Goal: Task Accomplishment & Management: Complete application form

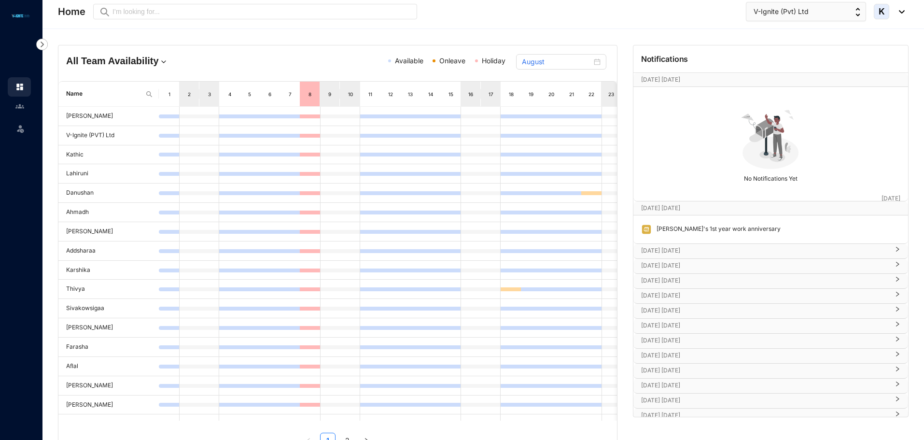
click at [29, 111] on link at bounding box center [27, 106] width 24 height 10
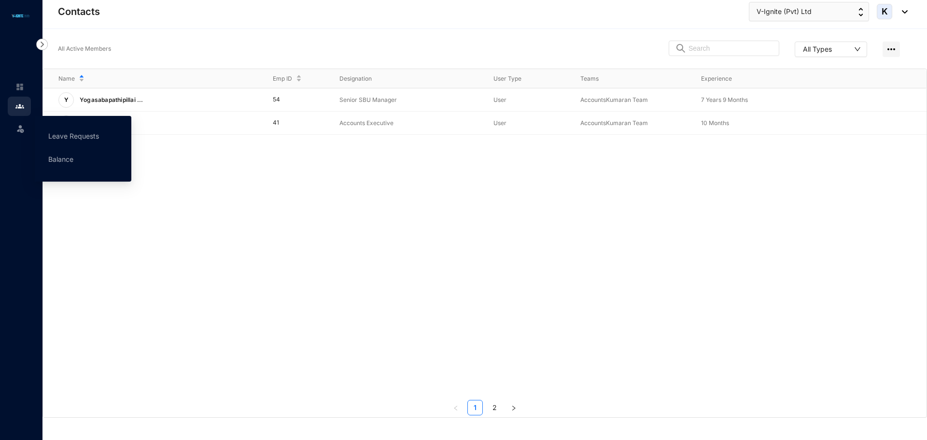
click at [28, 129] on div "Leave" at bounding box center [19, 126] width 23 height 21
click at [70, 135] on link "Leave Requests" at bounding box center [73, 136] width 51 height 8
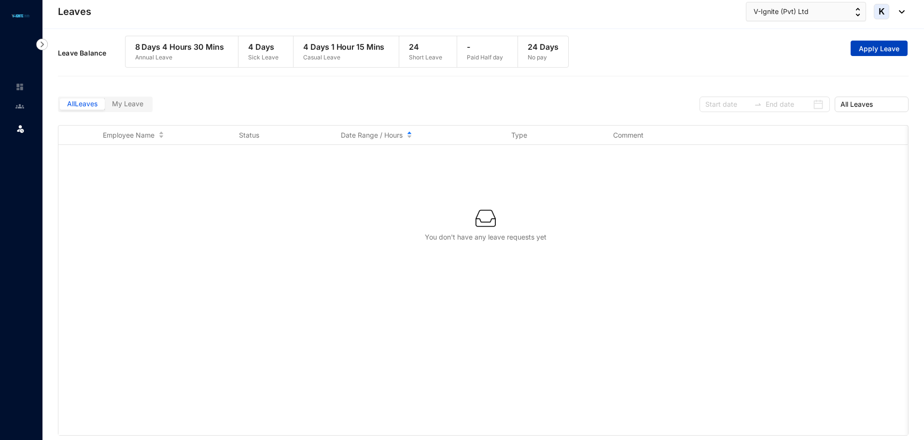
click at [883, 52] on span "Apply Leave" at bounding box center [879, 49] width 41 height 10
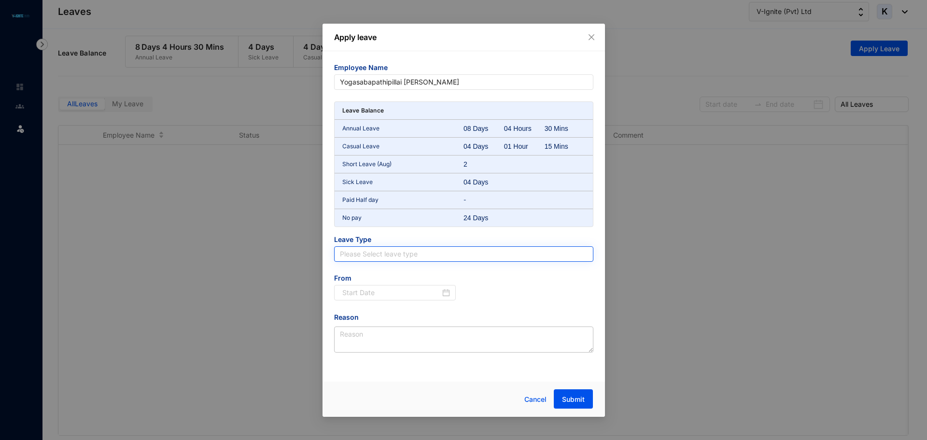
click at [439, 252] on input "search" at bounding box center [464, 254] width 248 height 14
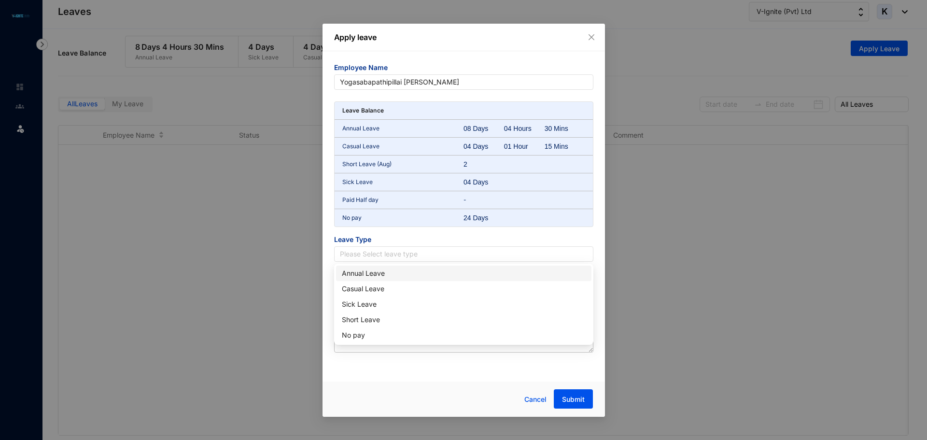
click at [425, 270] on div "Annual Leave" at bounding box center [464, 273] width 244 height 11
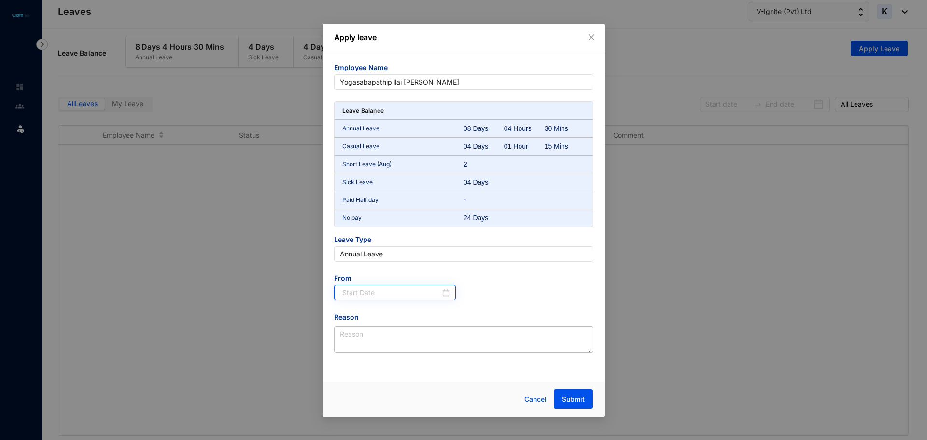
click at [372, 285] on div at bounding box center [395, 292] width 122 height 15
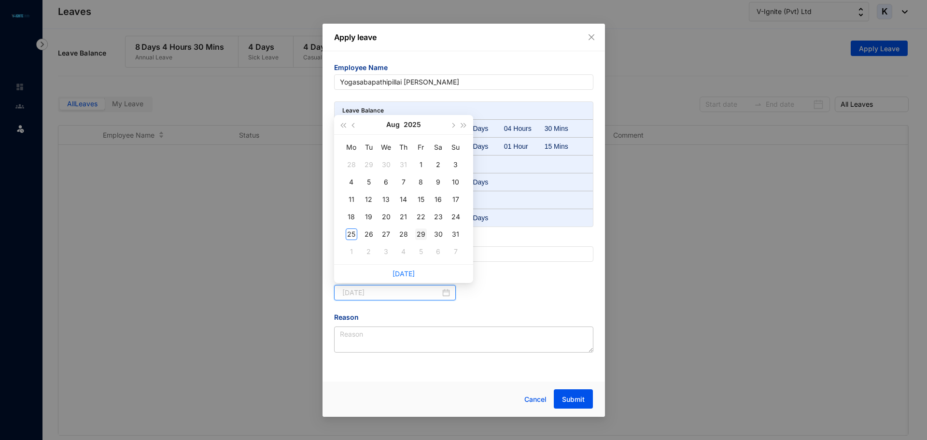
type input "[DATE]"
click at [422, 233] on div "29" at bounding box center [421, 234] width 12 height 12
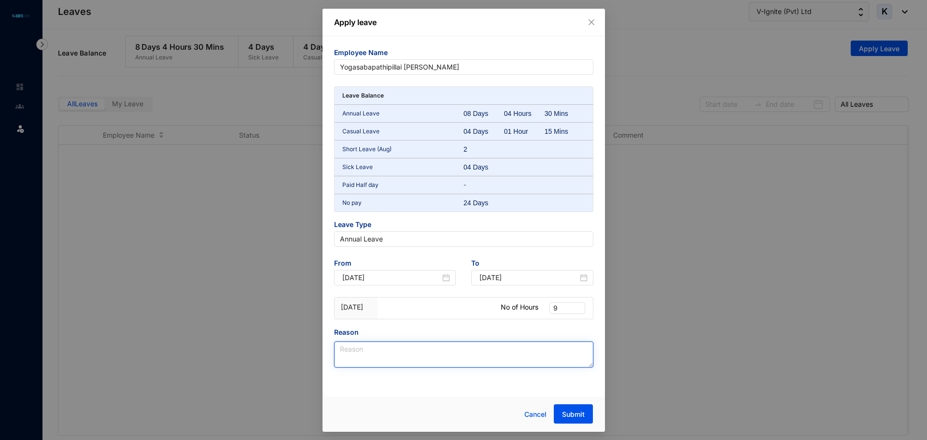
click at [472, 353] on textarea "Reason" at bounding box center [463, 354] width 259 height 26
type textarea "Family Wedding"
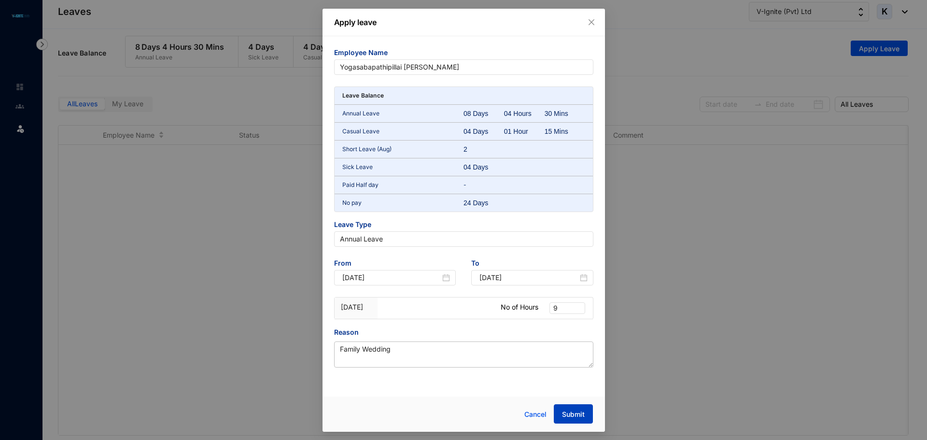
click at [578, 412] on span "Submit" at bounding box center [573, 414] width 23 height 10
